Goal: Information Seeking & Learning: Check status

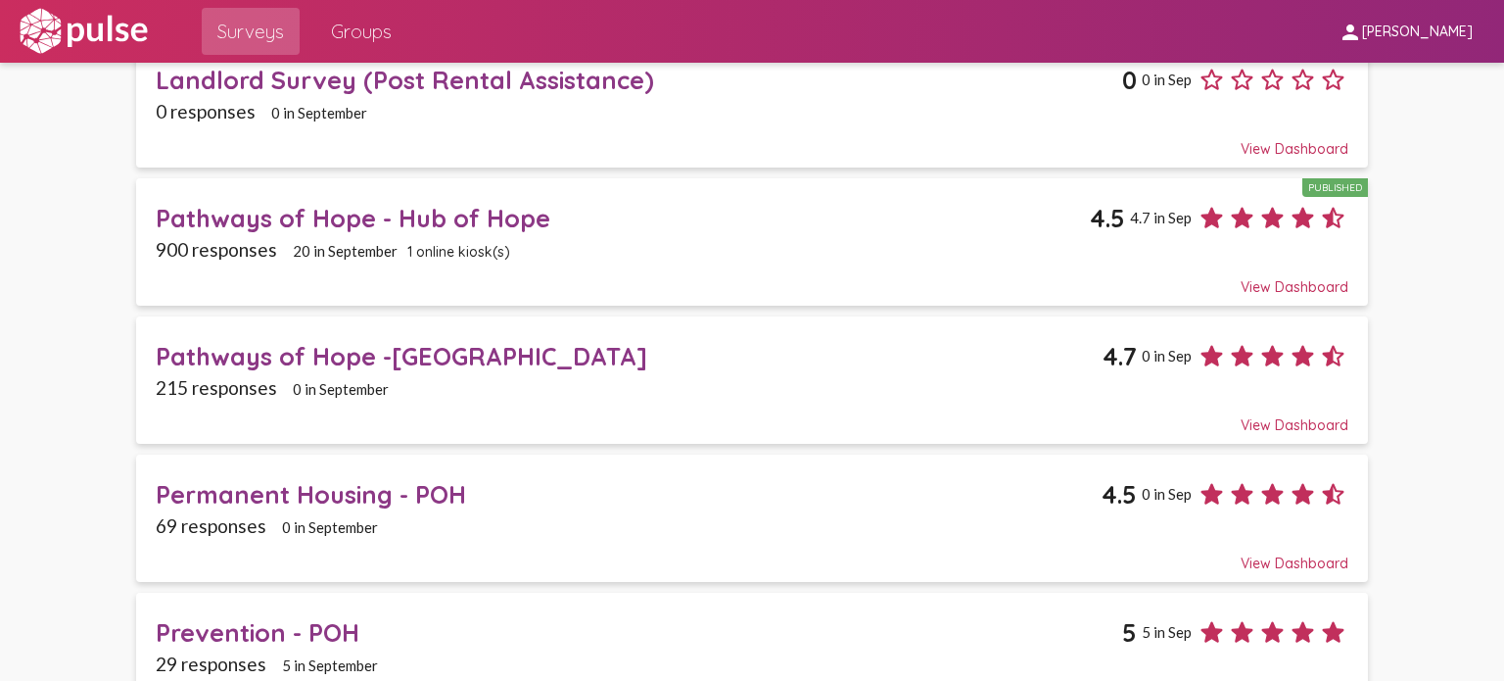
scroll to position [1438, 0]
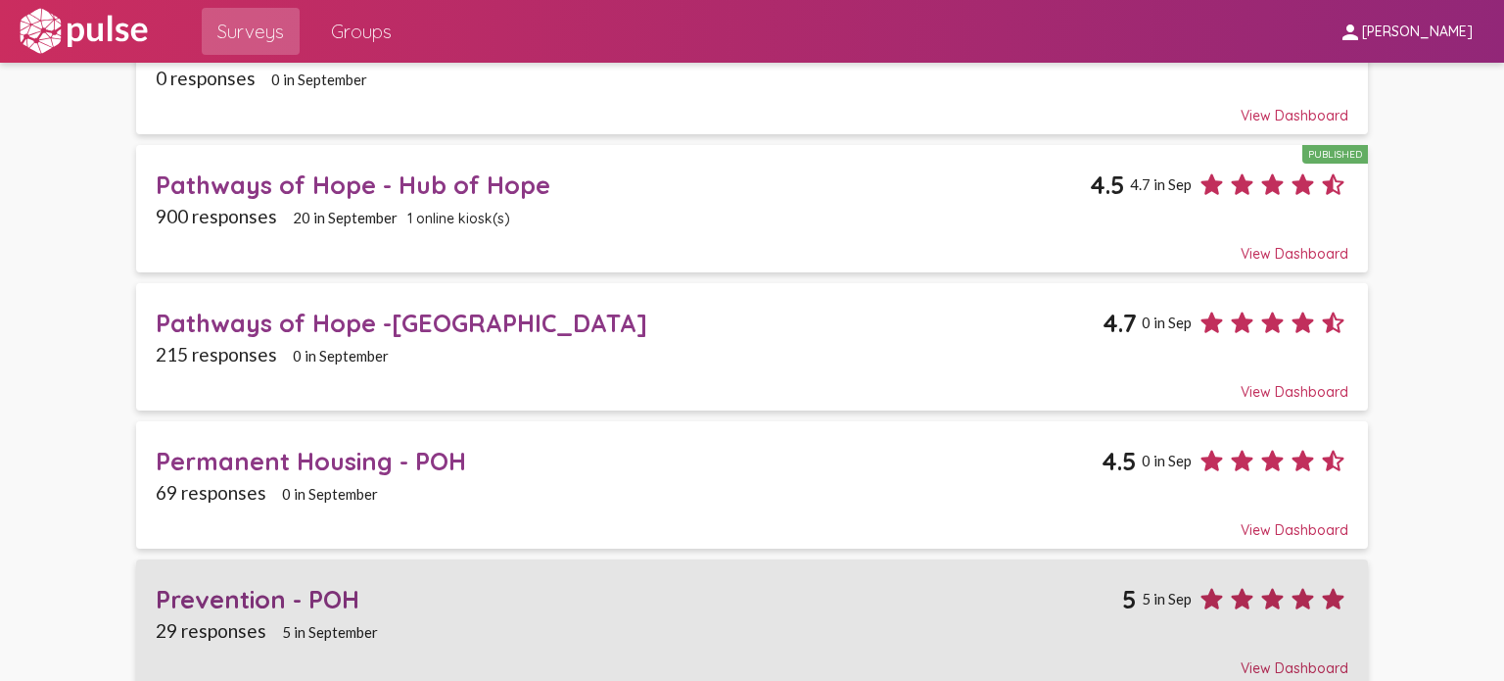
click at [306, 584] on div "Prevention - POH" at bounding box center [639, 599] width 966 height 30
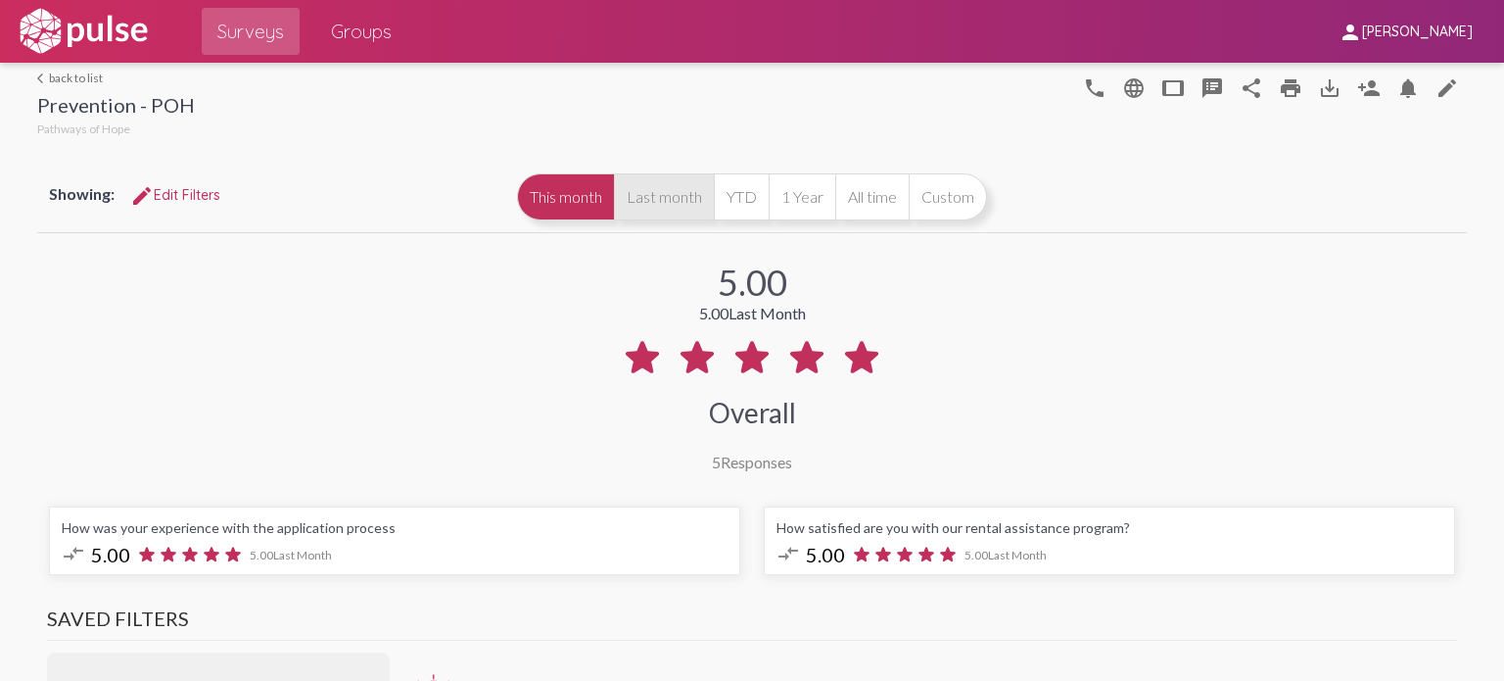
click at [668, 201] on button "Last month" at bounding box center [664, 196] width 100 height 47
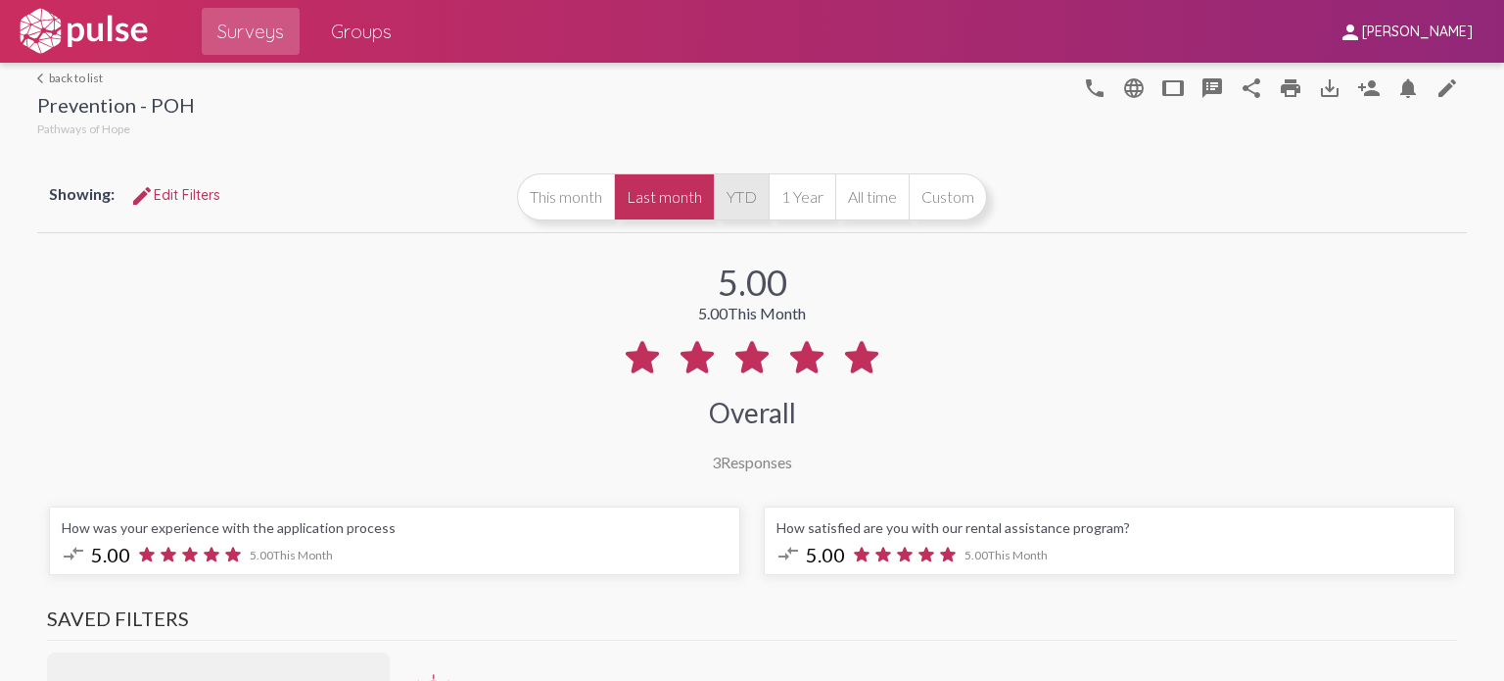
click at [727, 199] on button "YTD" at bounding box center [741, 196] width 55 height 47
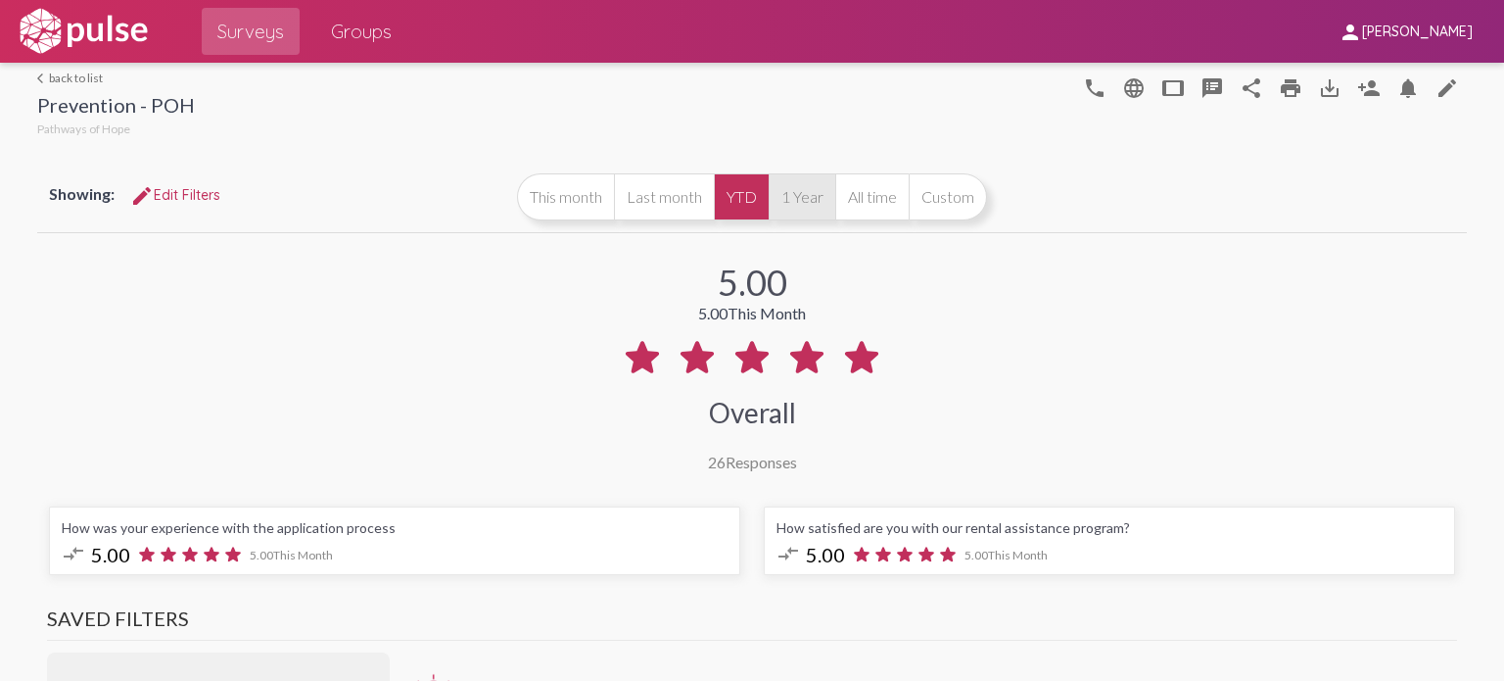
click at [790, 200] on button "1 Year" at bounding box center [802, 196] width 67 height 47
click at [865, 206] on button "All time" at bounding box center [871, 196] width 73 height 47
click at [732, 190] on button "YTD" at bounding box center [741, 196] width 55 height 47
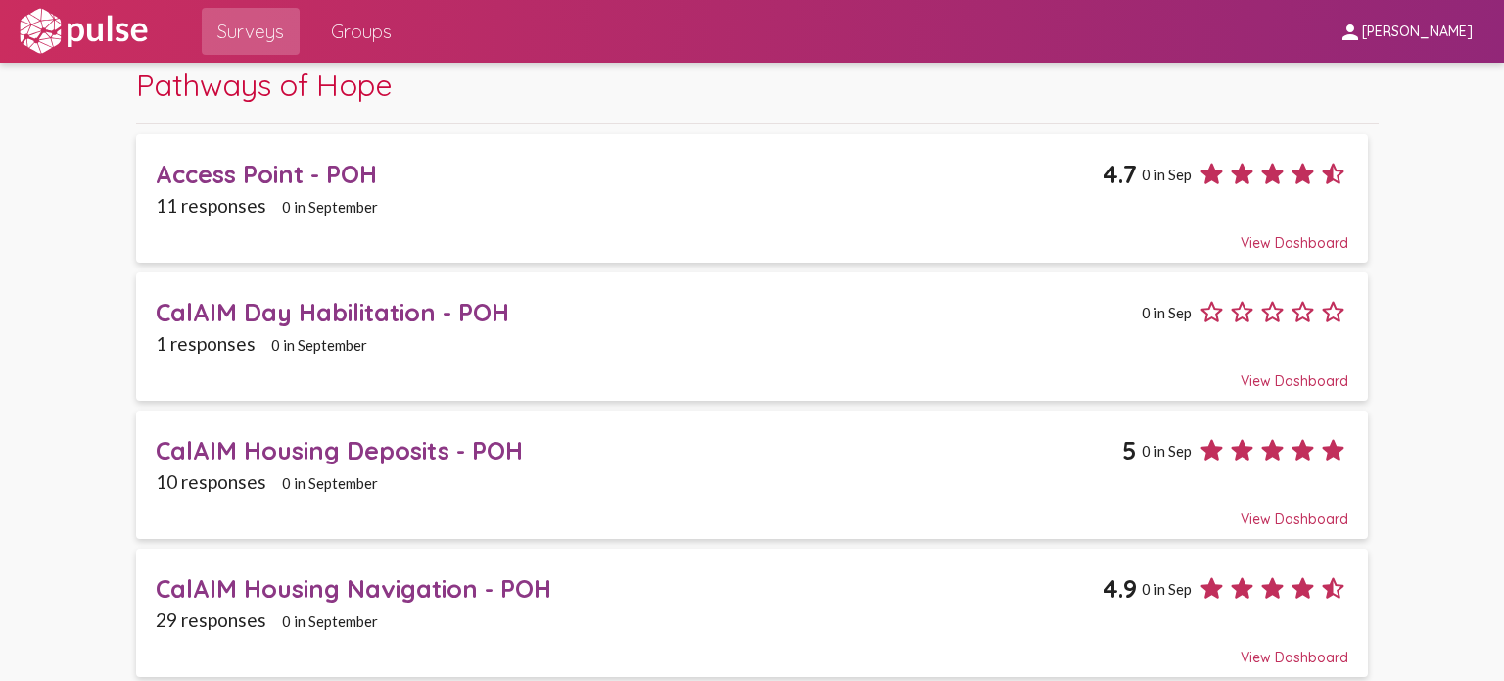
scroll to position [98, 0]
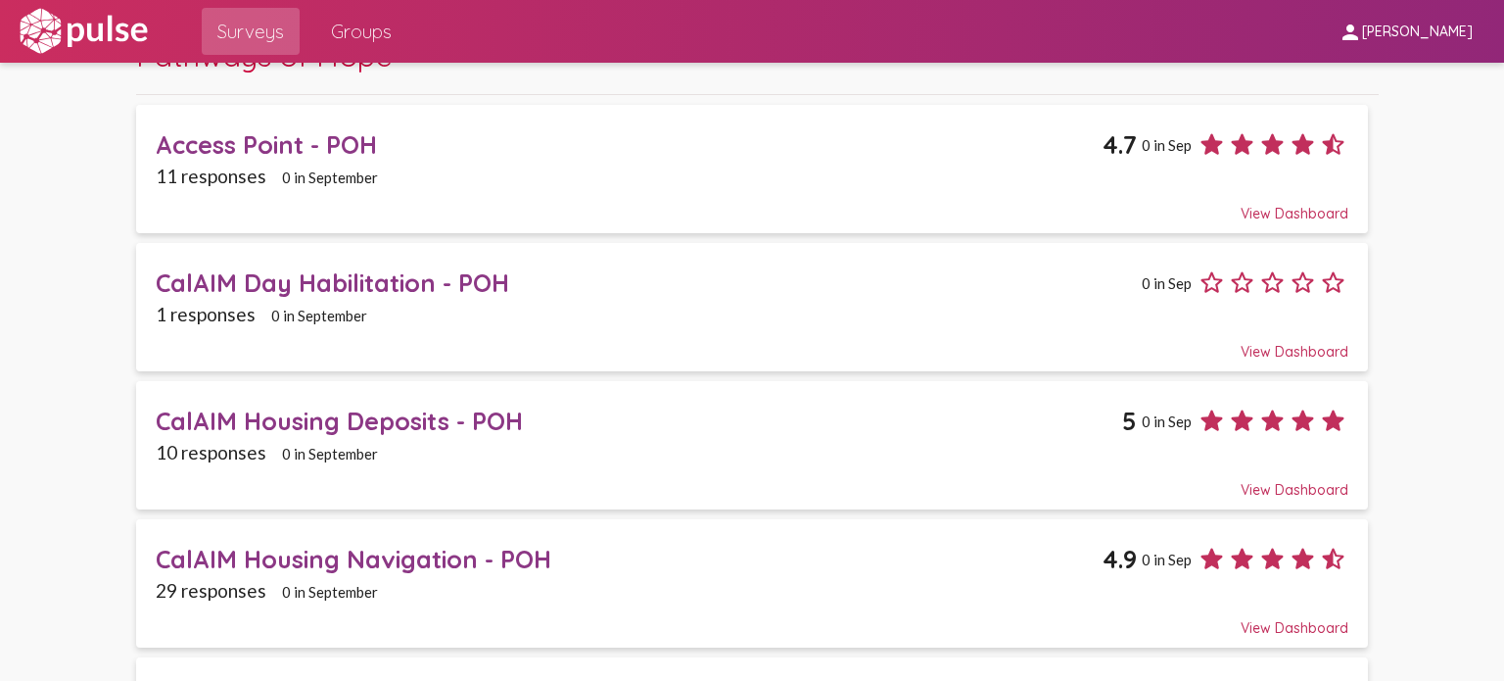
click at [509, 150] on div "Access Point - POH" at bounding box center [629, 144] width 947 height 30
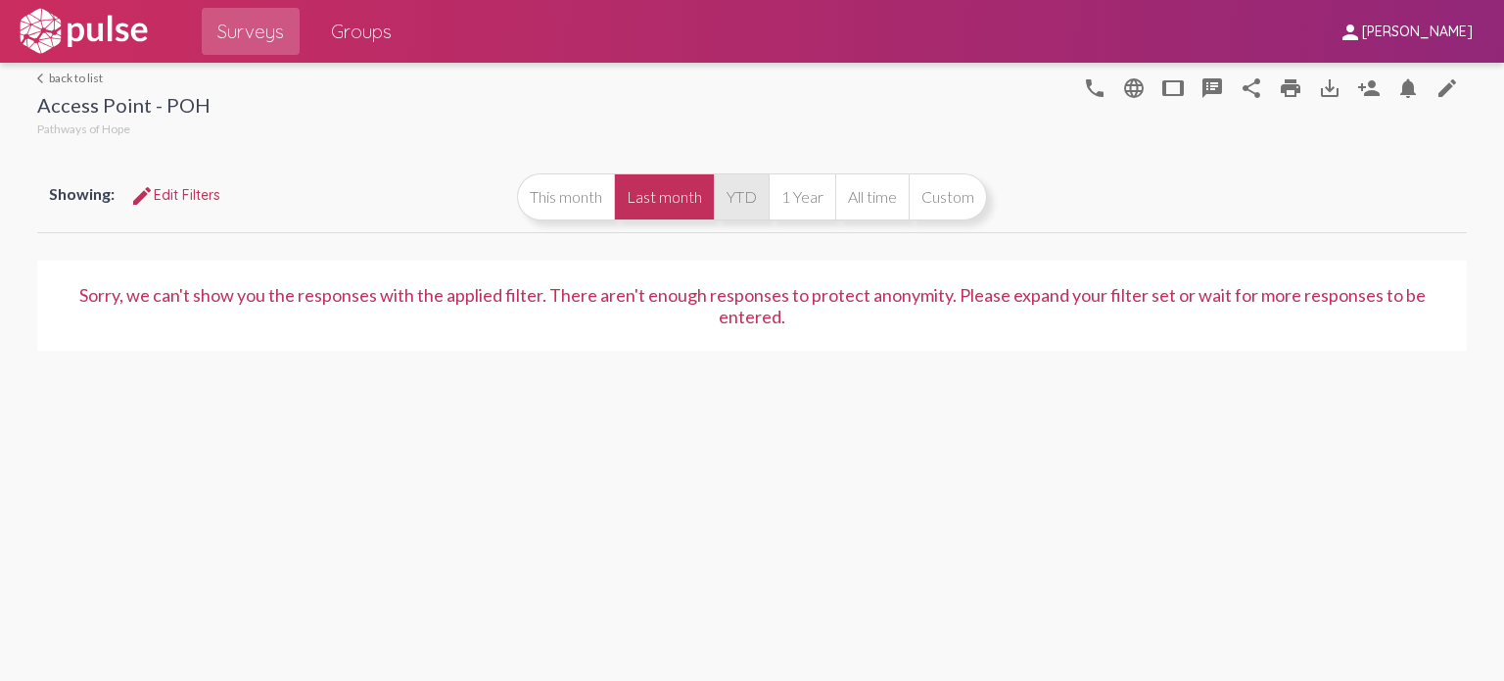
click at [759, 195] on button "YTD" at bounding box center [741, 196] width 55 height 47
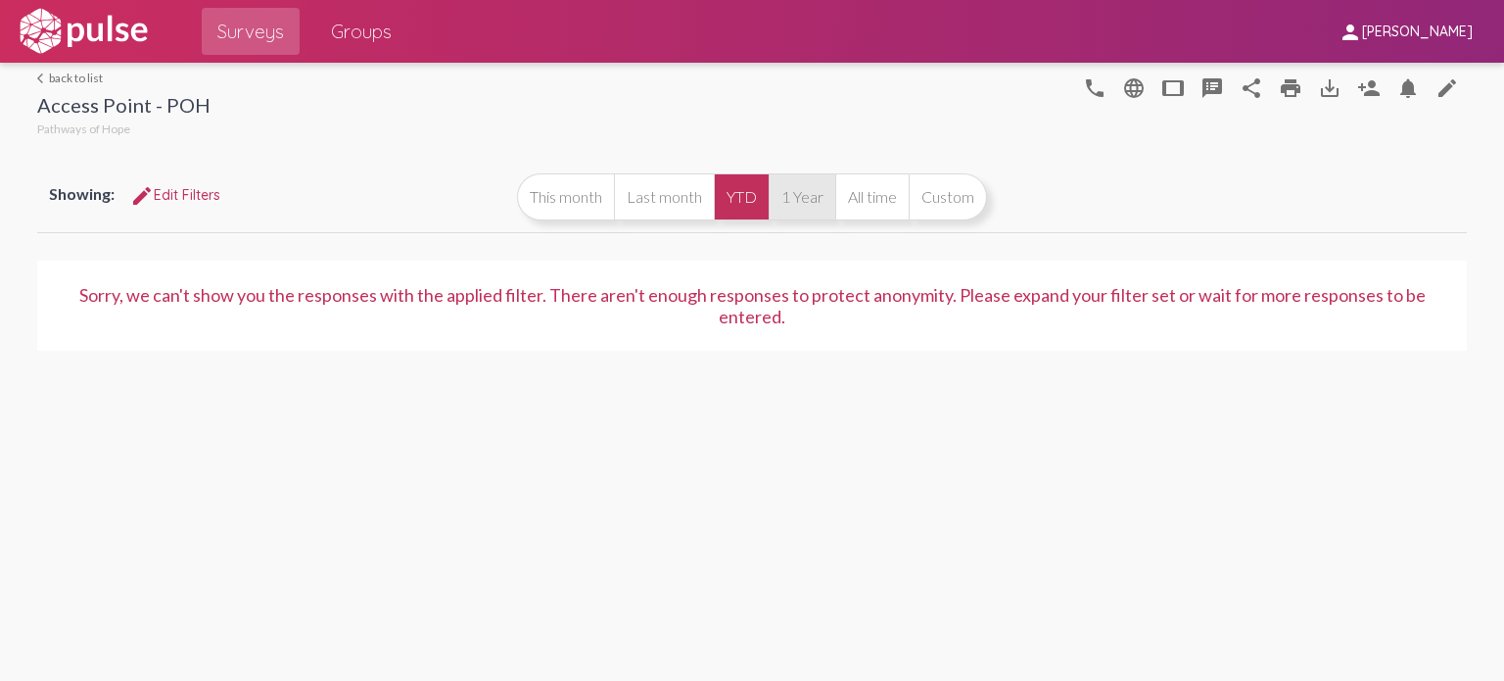
click at [824, 199] on button "1 Year" at bounding box center [802, 196] width 67 height 47
click at [858, 199] on button "All time" at bounding box center [871, 196] width 73 height 47
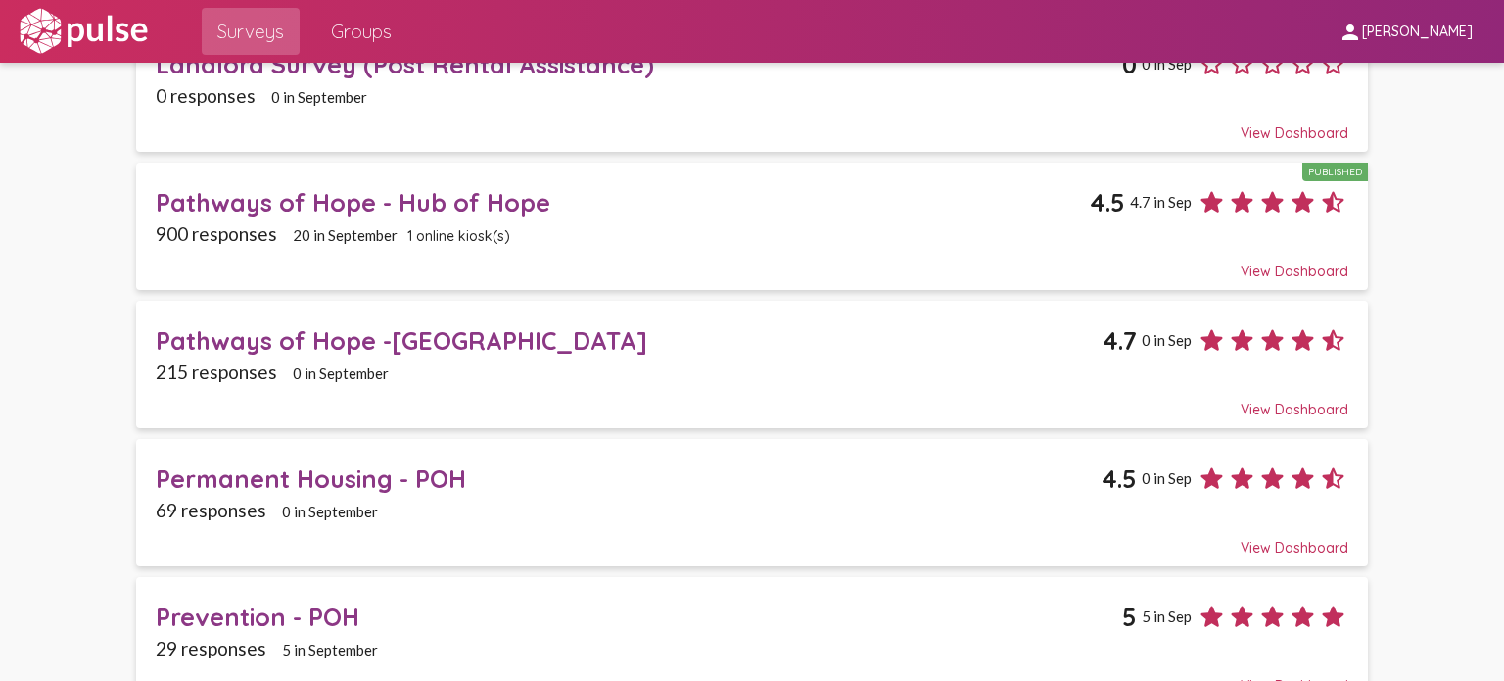
scroll to position [1438, 0]
